Goal: Information Seeking & Learning: Learn about a topic

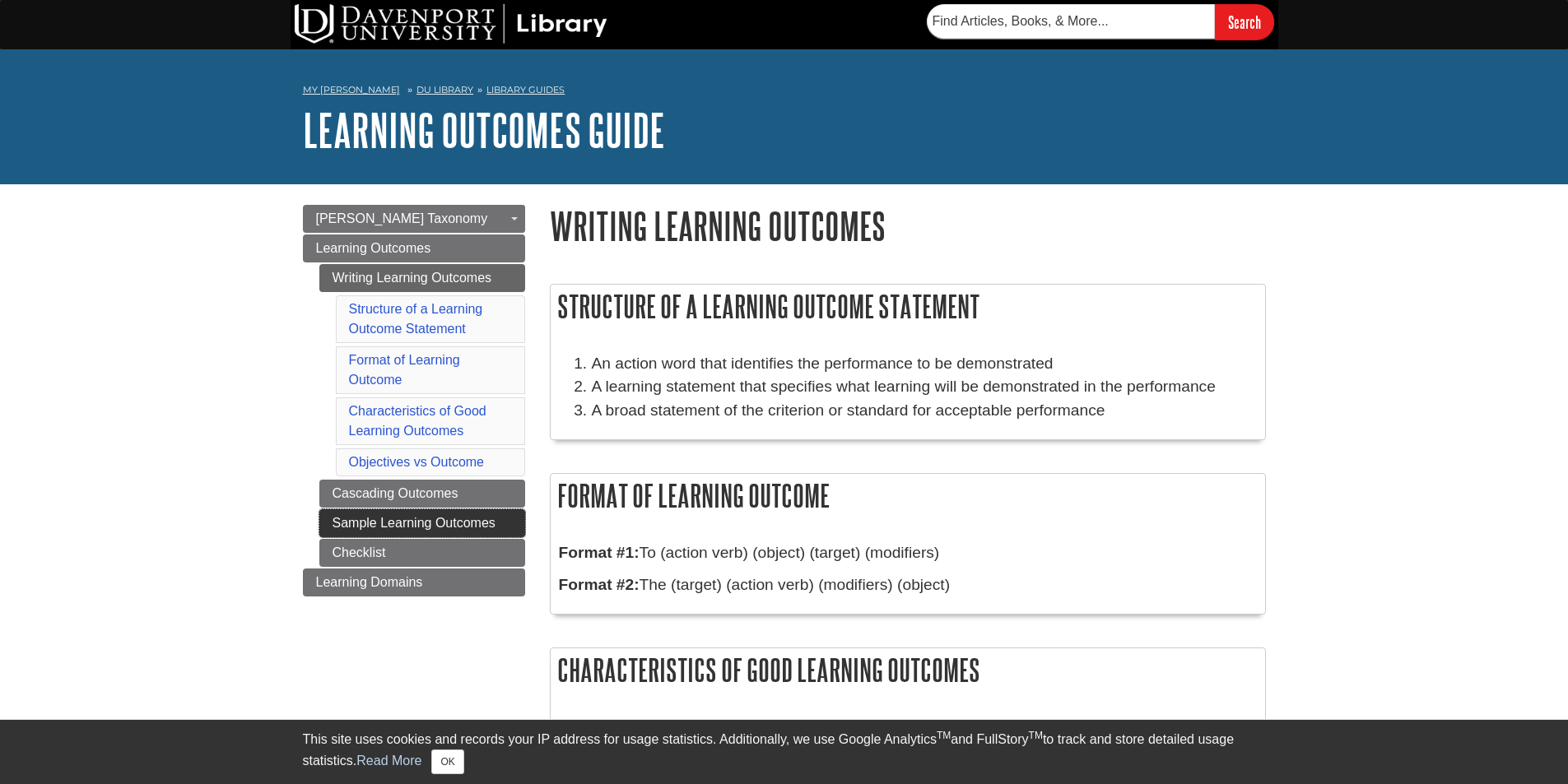
click at [395, 524] on link "Sample Learning Outcomes" at bounding box center [422, 523] width 205 height 28
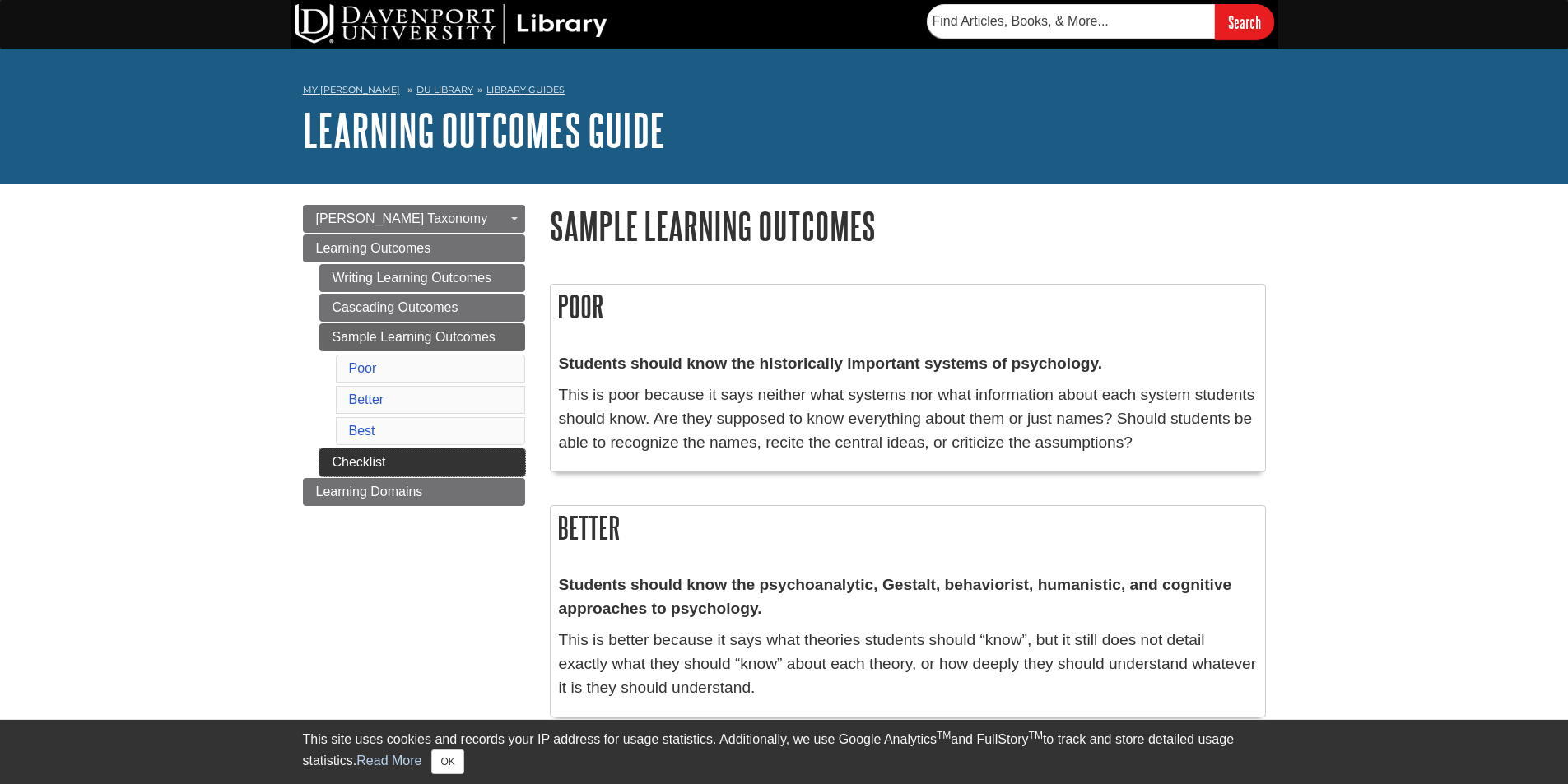
click at [391, 467] on link "Checklist" at bounding box center [422, 463] width 205 height 28
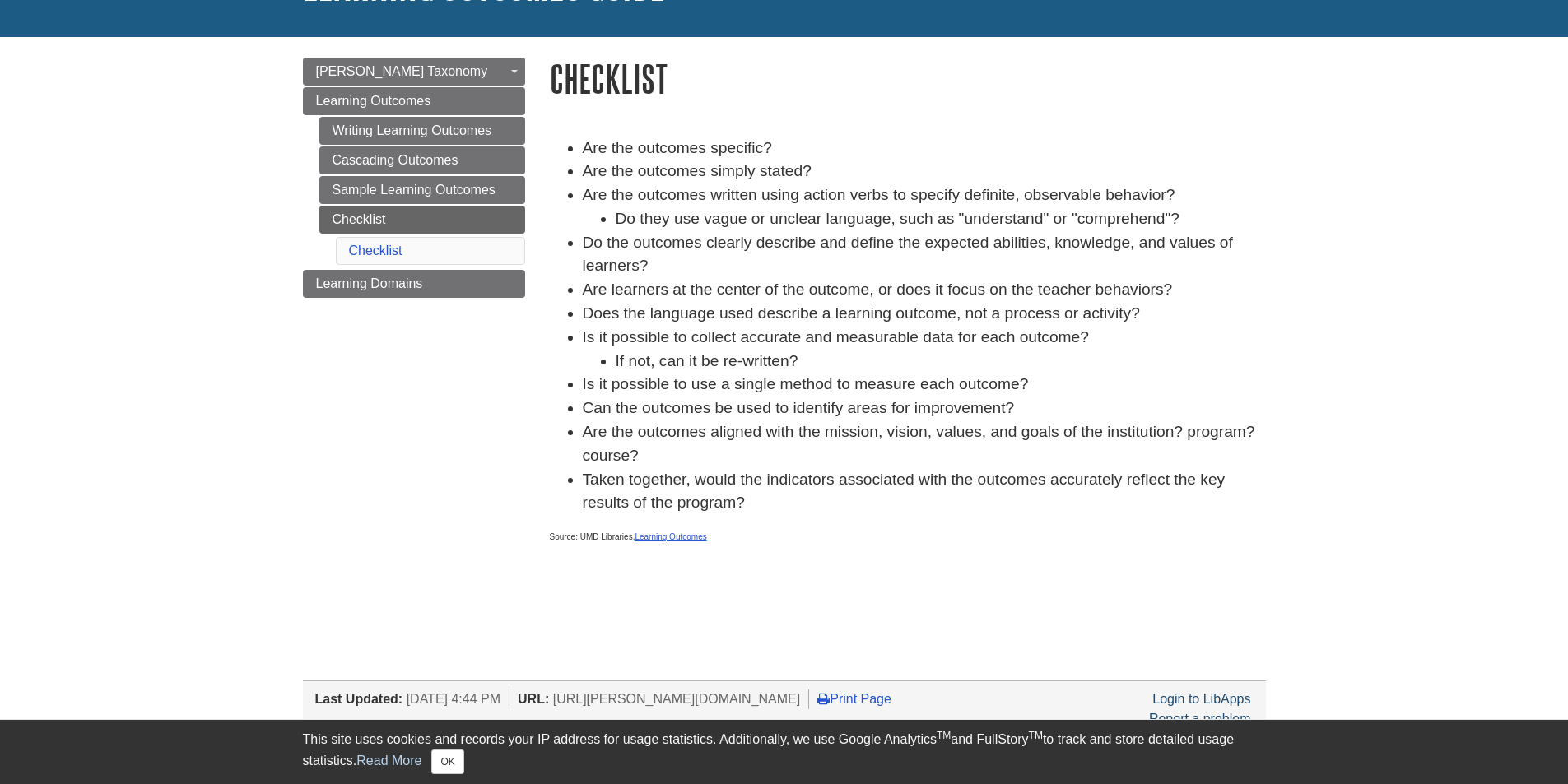
scroll to position [165, 0]
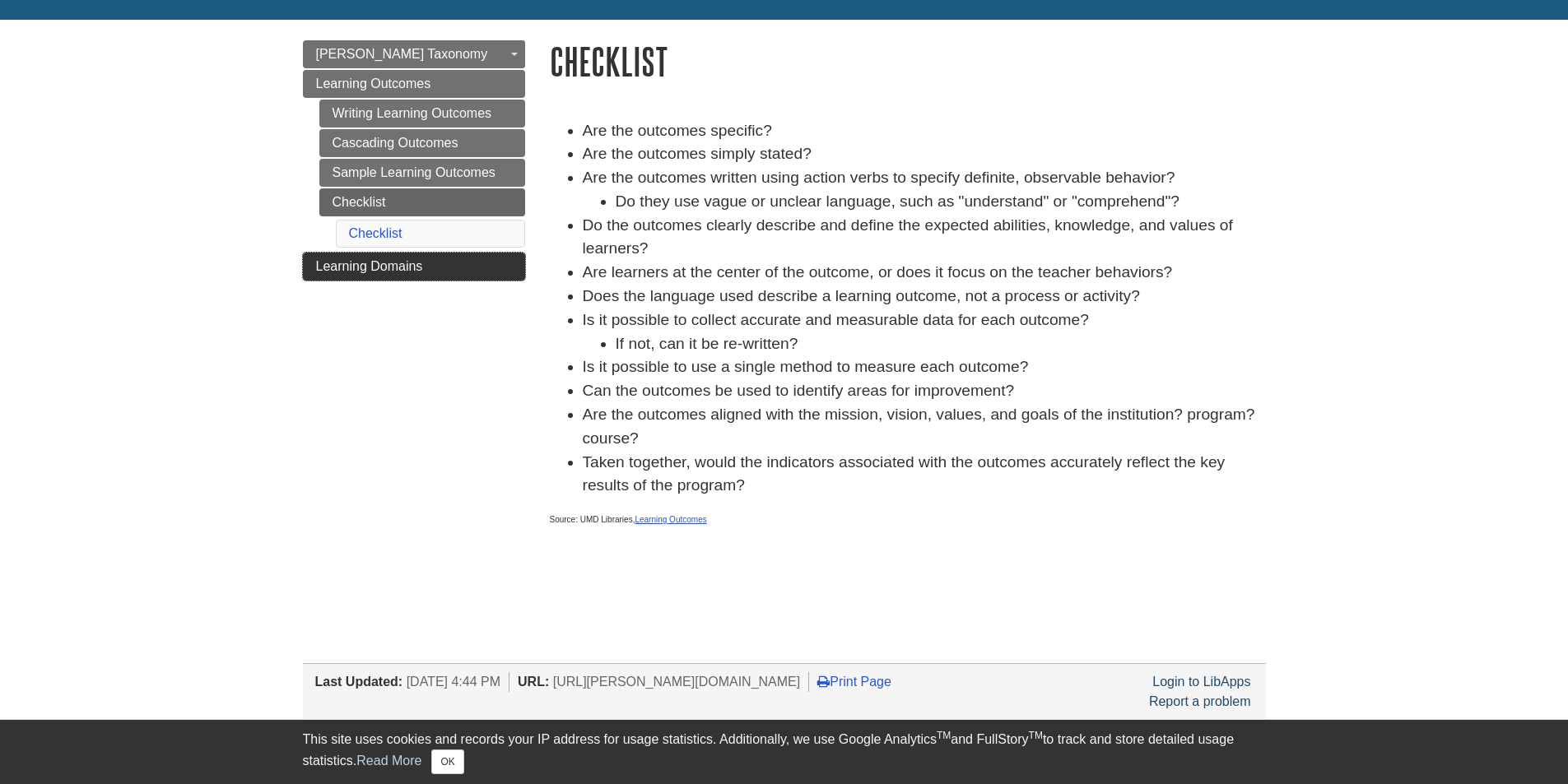
click at [360, 277] on link "Learning Domains" at bounding box center [414, 267] width 222 height 28
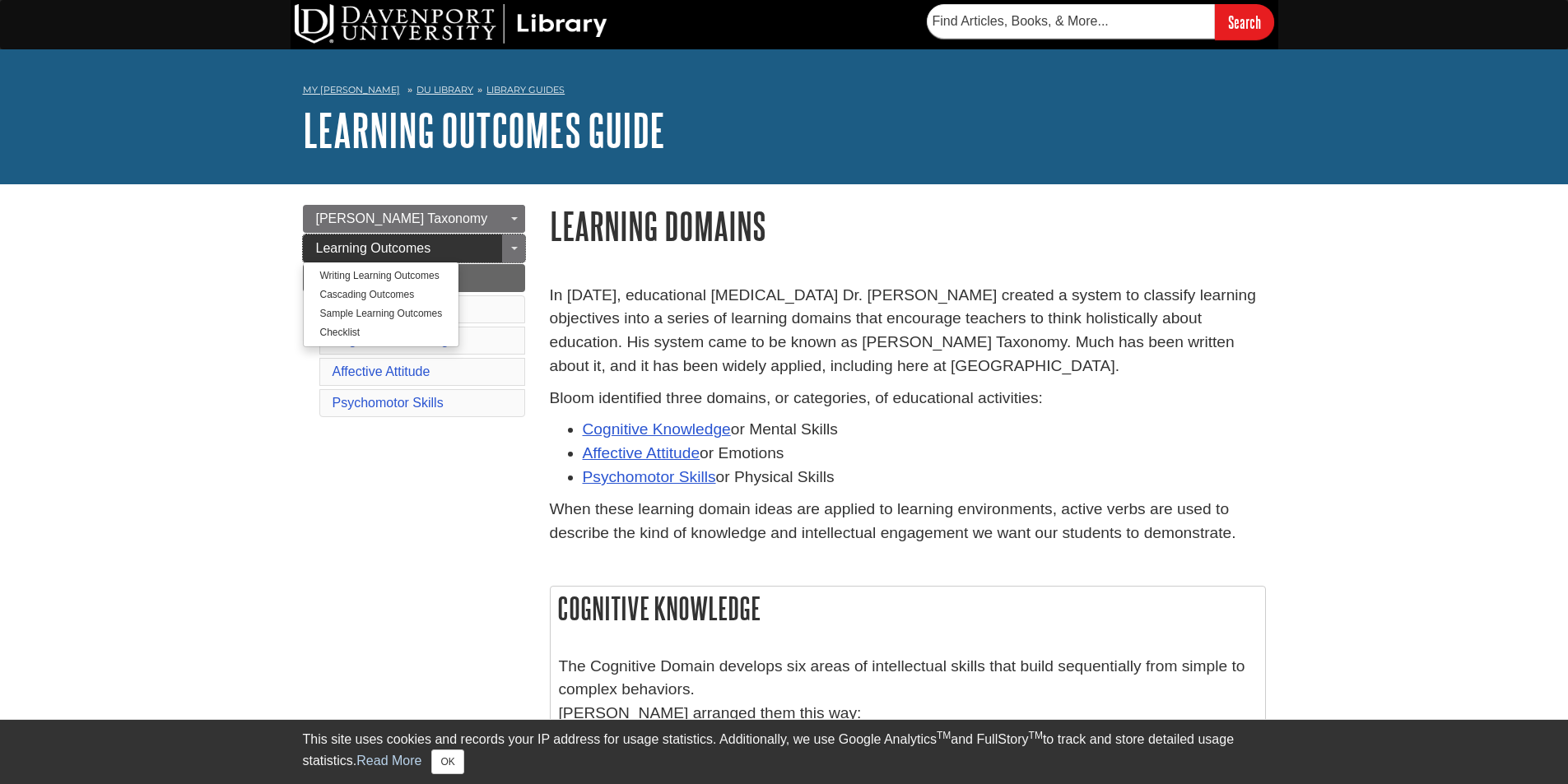
click at [392, 248] on span "Learning Outcomes" at bounding box center [374, 248] width 115 height 14
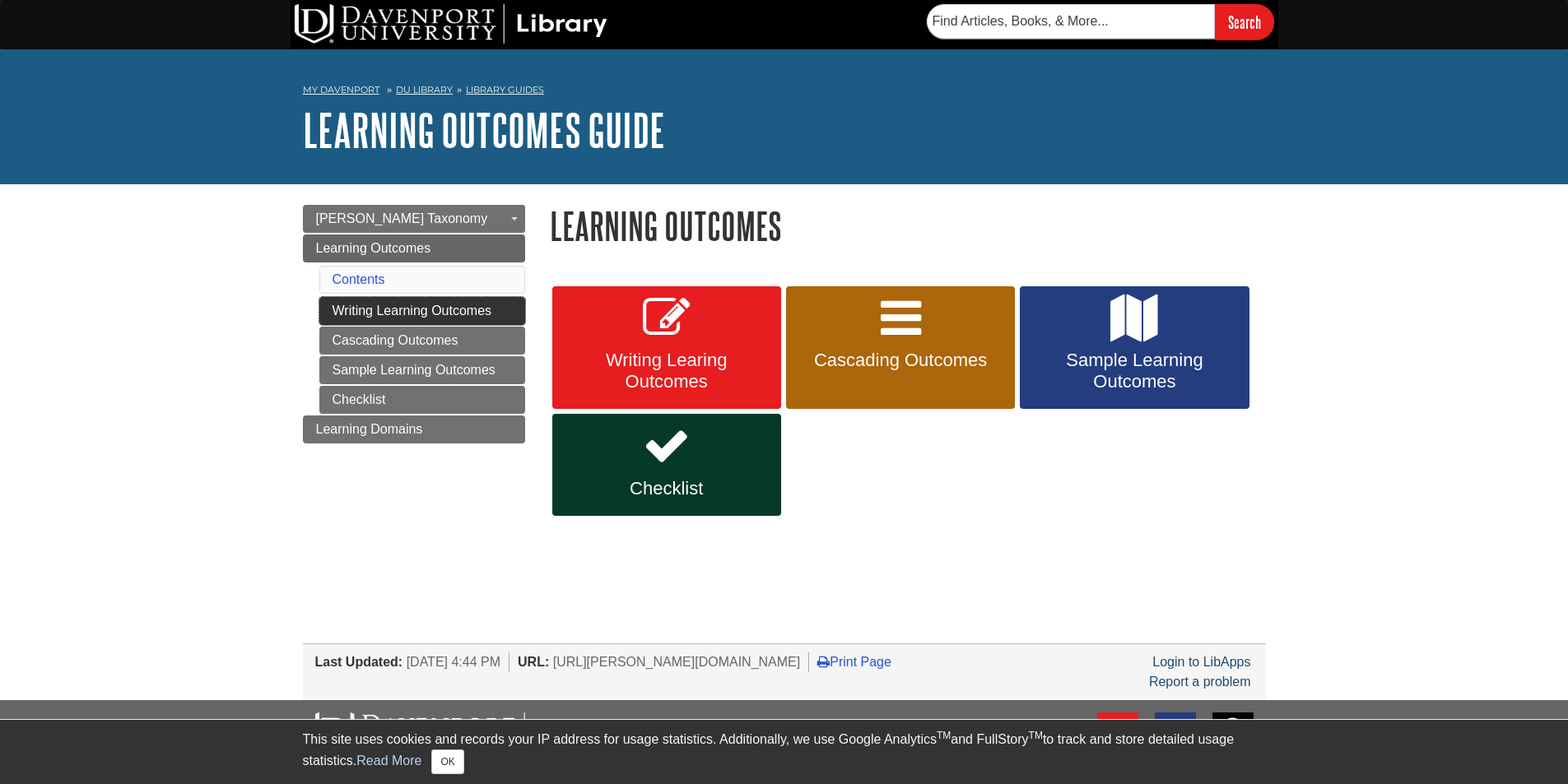
click at [386, 315] on link "Writing Learning Outcomes" at bounding box center [422, 311] width 205 height 28
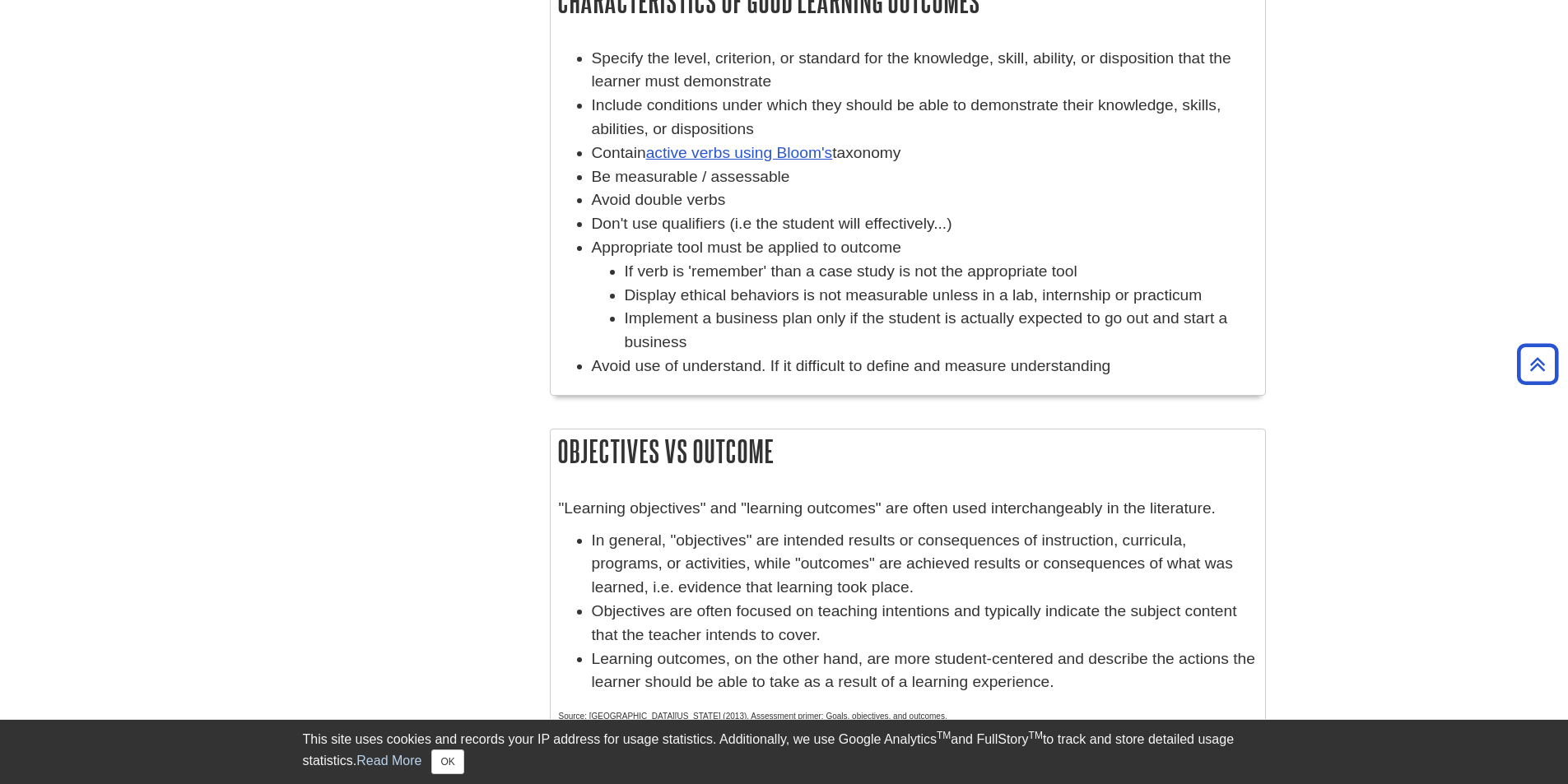
scroll to position [329, 0]
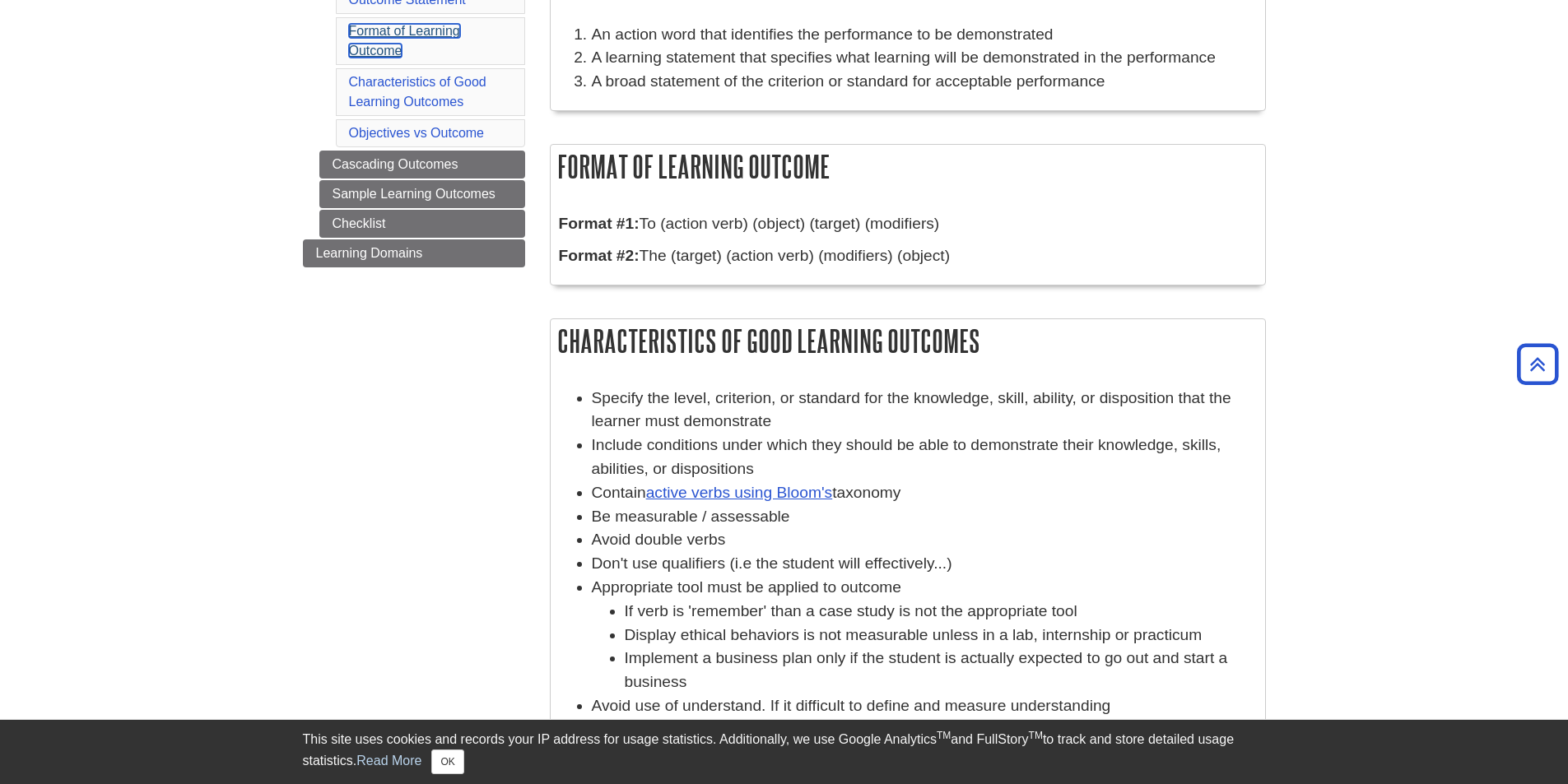
click at [398, 46] on link "Format of Learning Outcome" at bounding box center [404, 41] width 111 height 34
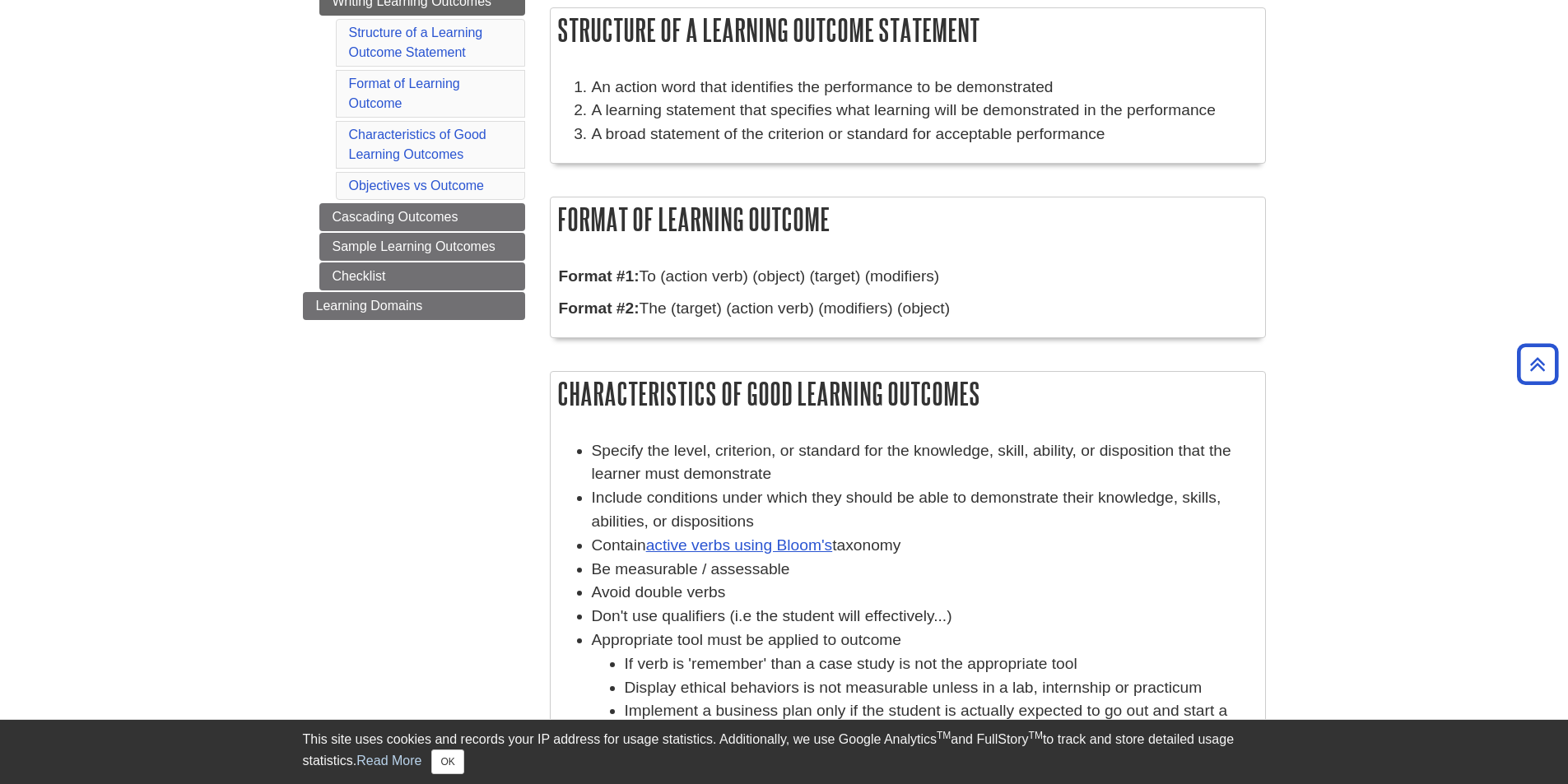
scroll to position [62, 0]
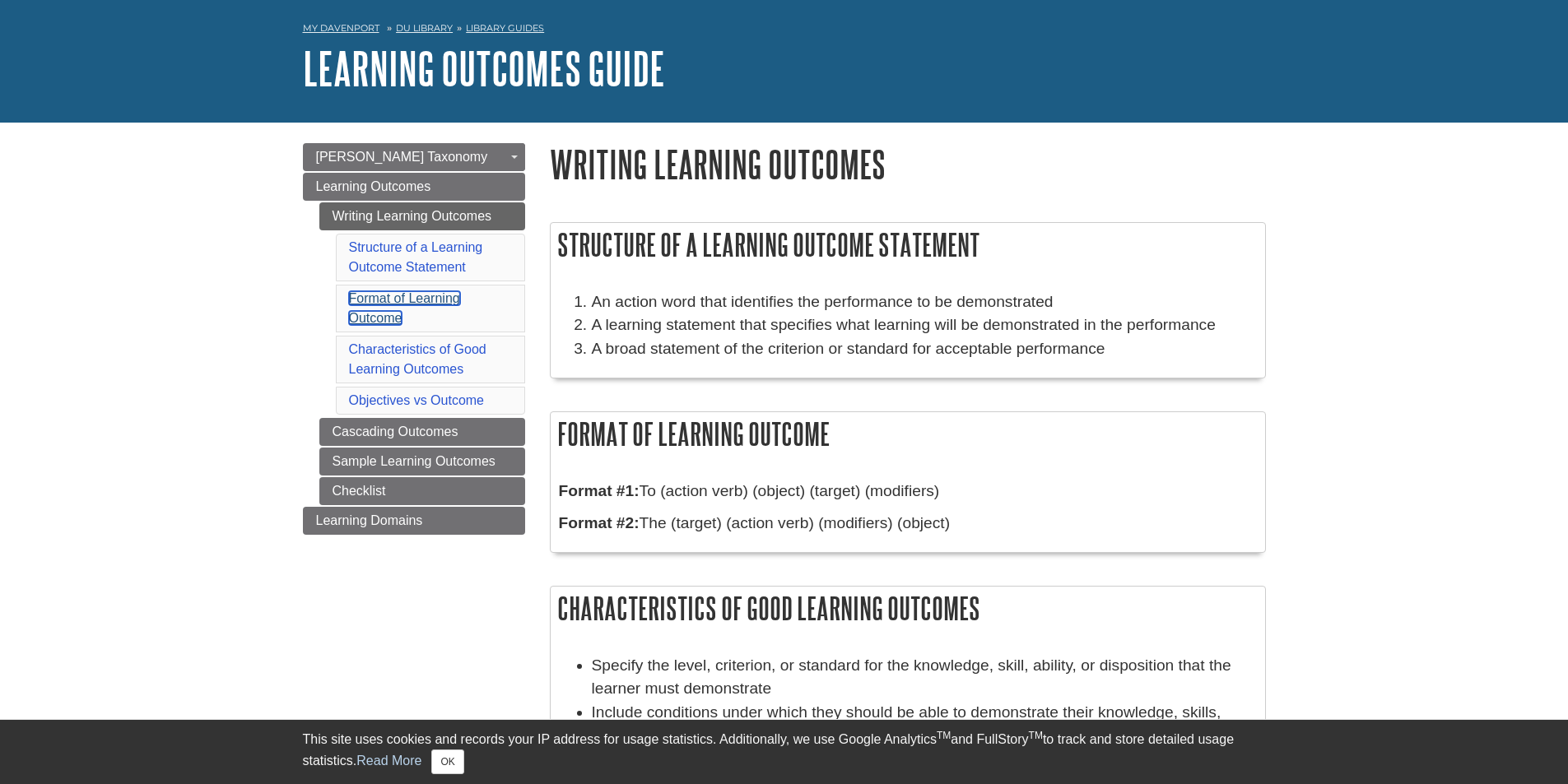
click at [404, 303] on link "Format of Learning Outcome" at bounding box center [404, 308] width 111 height 34
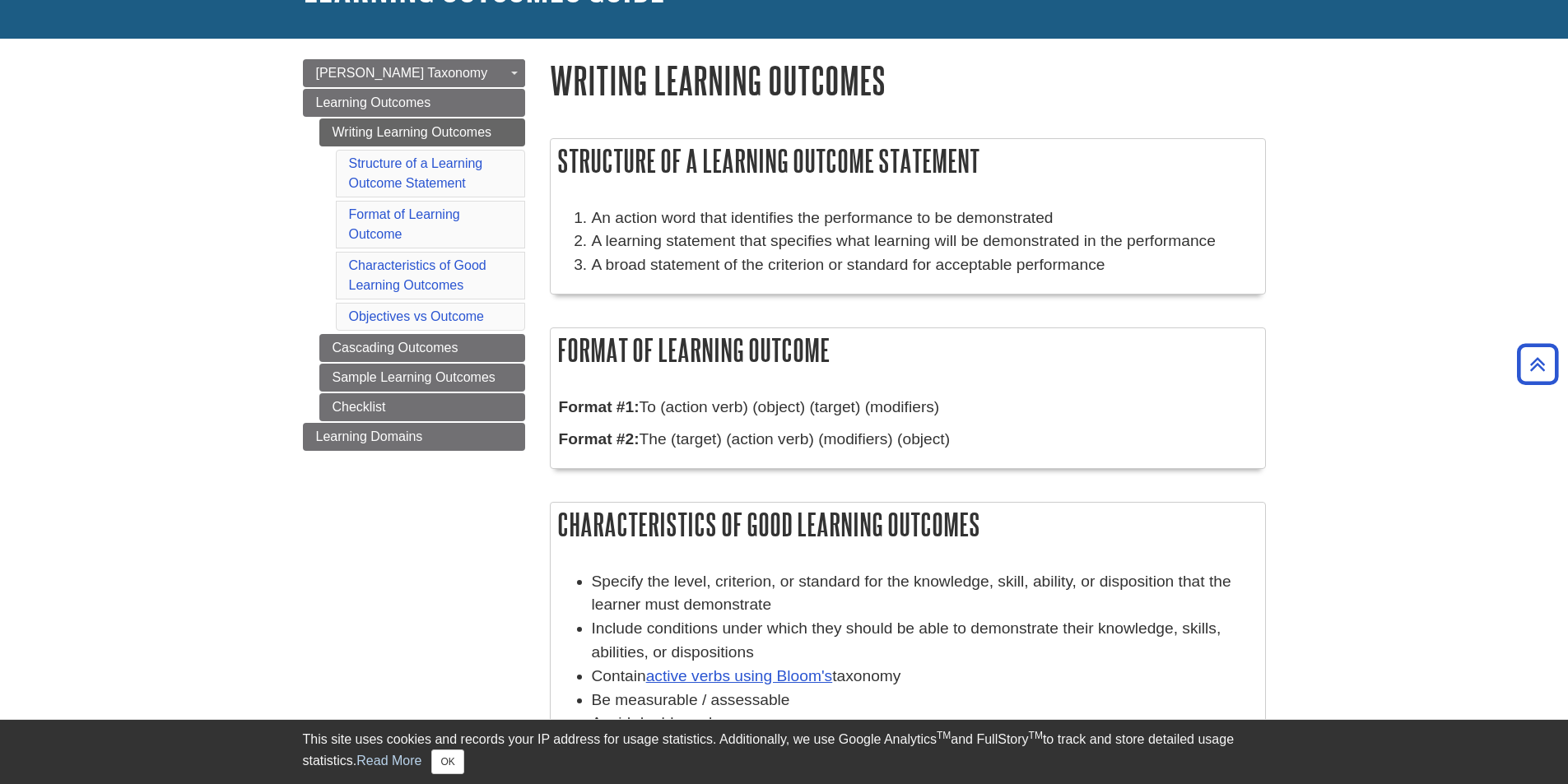
scroll to position [144, 0]
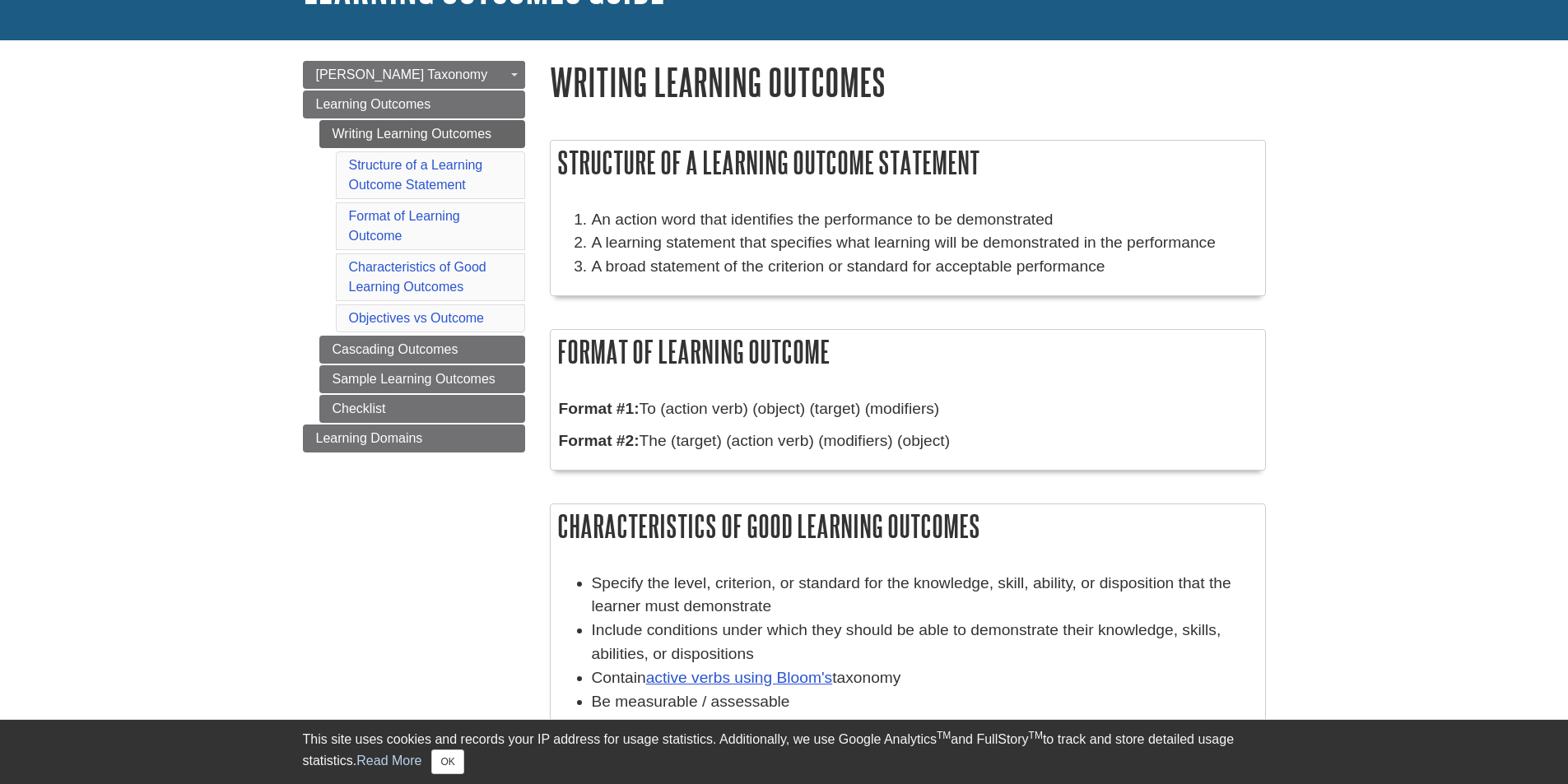
click at [374, 277] on li "Characteristics of Good Learning Outcomes" at bounding box center [430, 277] width 190 height 48
click at [379, 267] on link "Characteristics of Good Learning Outcomes" at bounding box center [417, 277] width 138 height 34
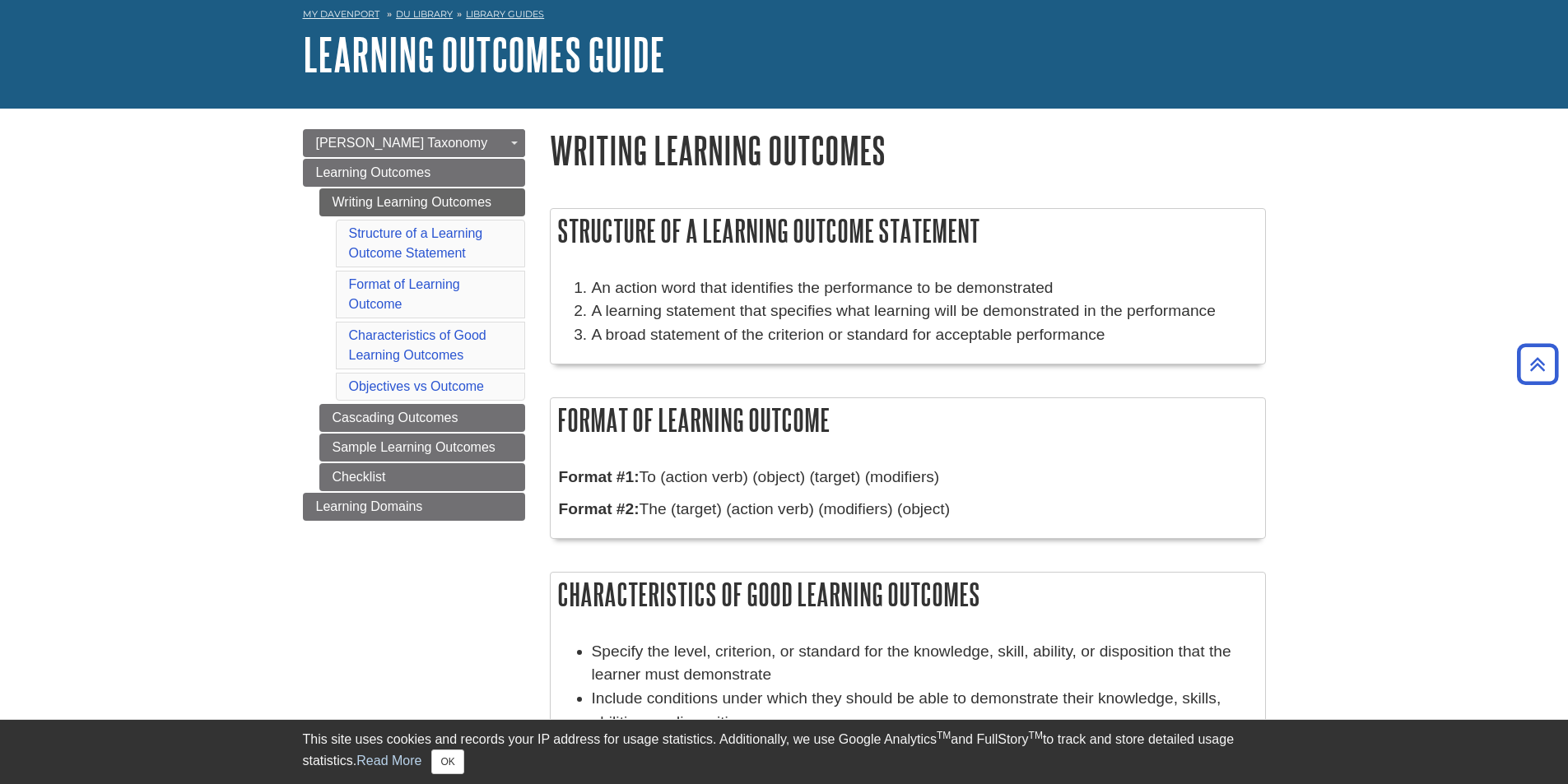
scroll to position [71, 0]
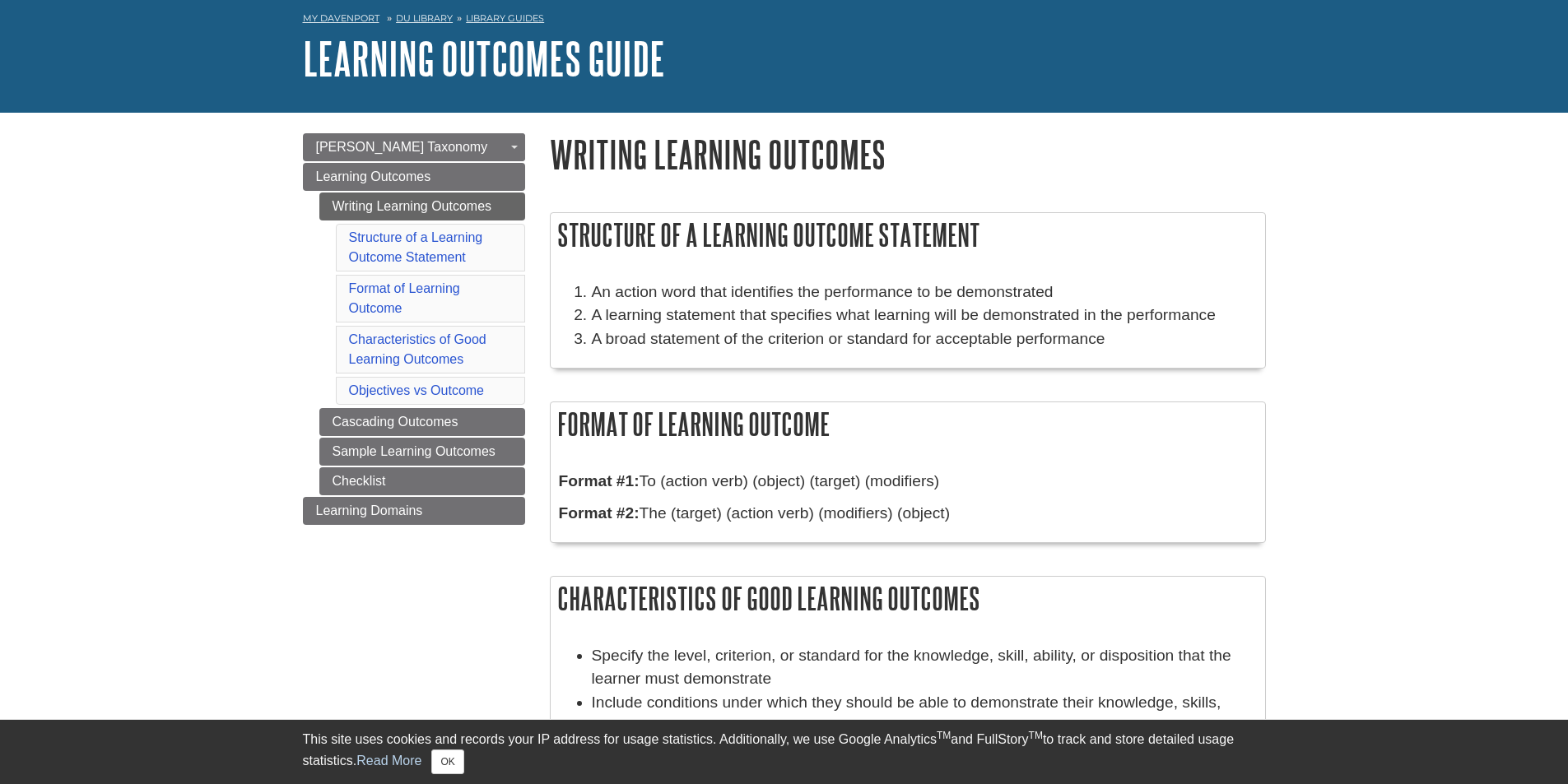
click at [413, 382] on li "Objectives vs Outcome" at bounding box center [430, 391] width 190 height 28
click at [360, 421] on link "Cascading Outcomes" at bounding box center [422, 422] width 205 height 28
